Goal: Information Seeking & Learning: Check status

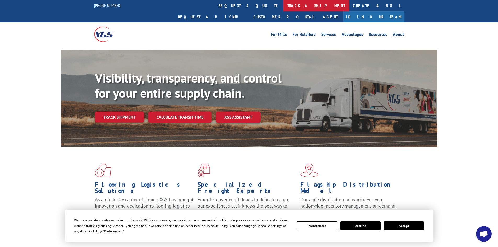
click at [283, 6] on link "track a shipment" at bounding box center [316, 5] width 66 height 11
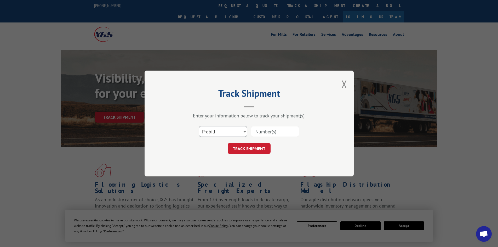
click at [234, 129] on select "Select category... Probill BOL PO" at bounding box center [223, 131] width 48 height 11
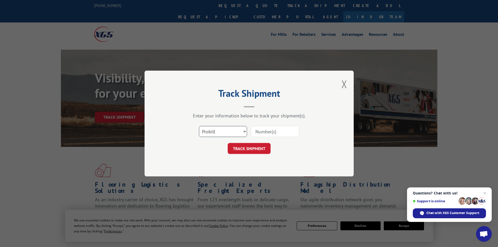
select select "bol"
click at [199, 126] on select "Select category... Probill BOL PO" at bounding box center [223, 131] width 48 height 11
click at [256, 132] on input at bounding box center [275, 131] width 48 height 11
paste input "6017073"
type input "6017073"
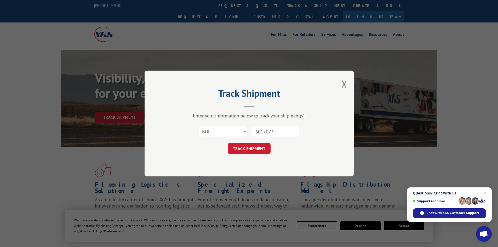
drag, startPoint x: 261, startPoint y: 144, endPoint x: 262, endPoint y: 139, distance: 5.3
click at [262, 142] on form "Select category... Probill BOL PO 6017073 TRACK SHIPMENT" at bounding box center [249, 138] width 157 height 31
click at [259, 148] on button "TRACK SHIPMENT" at bounding box center [249, 148] width 43 height 11
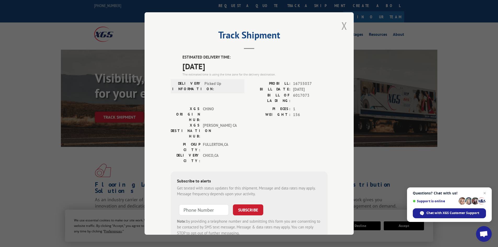
click at [342, 25] on button "Close modal" at bounding box center [344, 26] width 6 height 14
